Goal: Find specific page/section: Find specific page/section

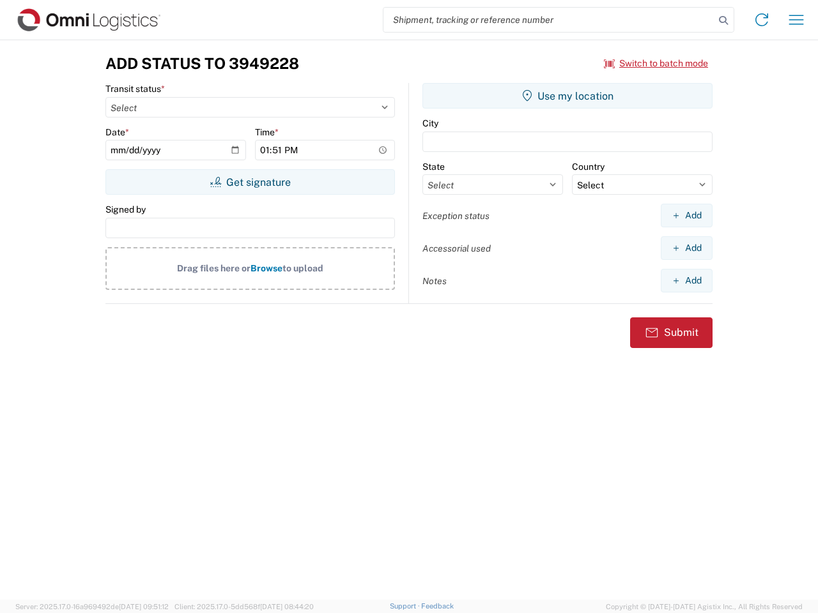
click at [549, 20] on input "search" at bounding box center [548, 20] width 331 height 24
click at [723, 20] on icon at bounding box center [723, 21] width 18 height 18
click at [762, 20] on icon at bounding box center [761, 20] width 20 height 20
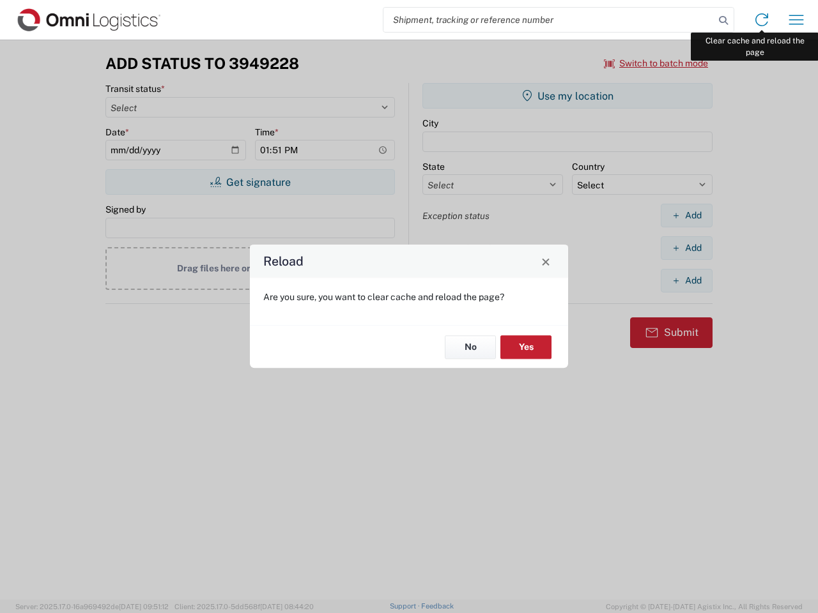
click at [796, 20] on div "Reload Are you sure, you want to clear cache and reload the page? No Yes" at bounding box center [409, 306] width 818 height 613
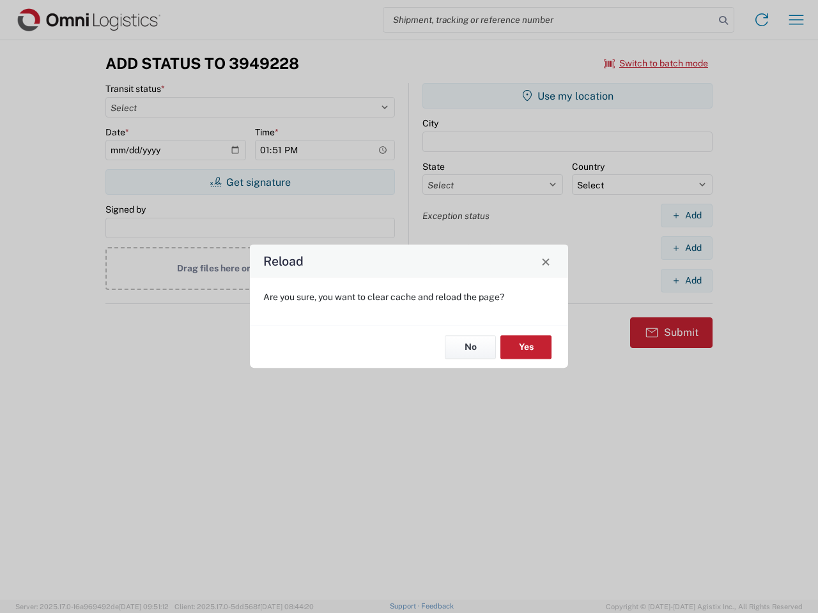
click at [656, 63] on div "Reload Are you sure, you want to clear cache and reload the page? No Yes" at bounding box center [409, 306] width 818 height 613
click at [250, 182] on div "Reload Are you sure, you want to clear cache and reload the page? No Yes" at bounding box center [409, 306] width 818 height 613
click at [567, 96] on div "Reload Are you sure, you want to clear cache and reload the page? No Yes" at bounding box center [409, 306] width 818 height 613
click at [686, 215] on div "Reload Are you sure, you want to clear cache and reload the page? No Yes" at bounding box center [409, 306] width 818 height 613
click at [686, 248] on div "Reload Are you sure, you want to clear cache and reload the page? No Yes" at bounding box center [409, 306] width 818 height 613
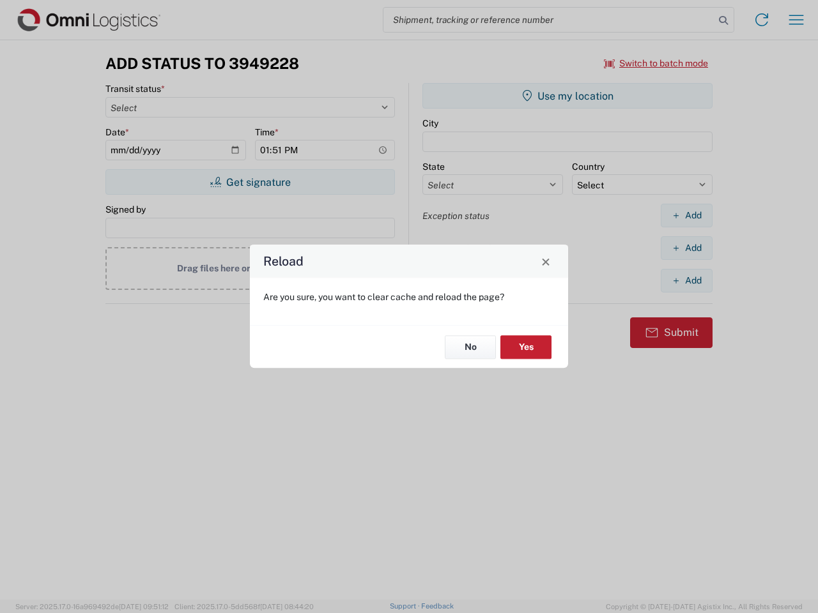
click at [686, 281] on div "Reload Are you sure, you want to clear cache and reload the page? No Yes" at bounding box center [409, 306] width 818 height 613
